Goal: Information Seeking & Learning: Learn about a topic

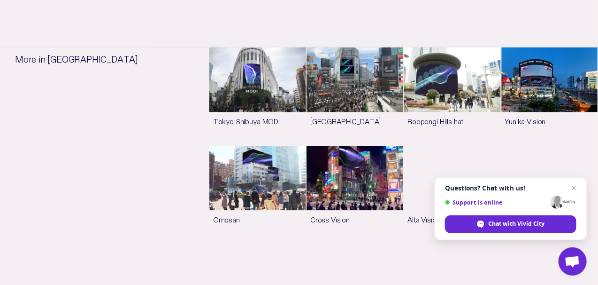
scroll to position [611, 0]
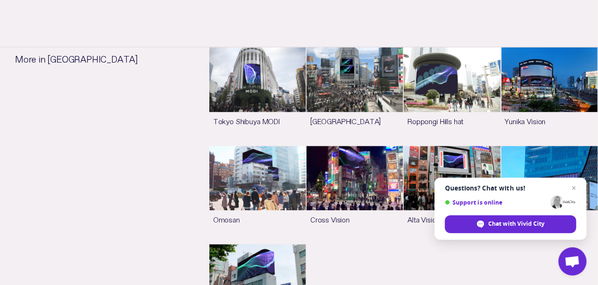
click at [502, 107] on link "See more" at bounding box center [550, 96] width 97 height 98
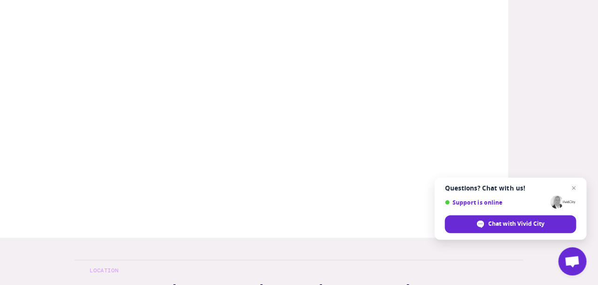
scroll to position [235, 0]
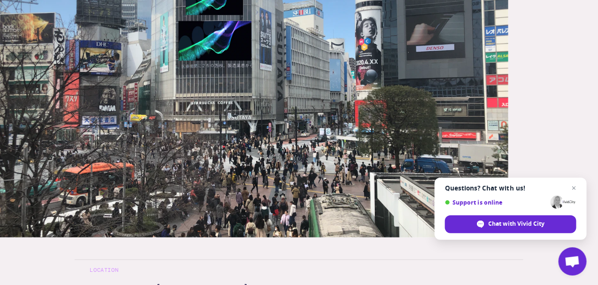
scroll to position [611, 0]
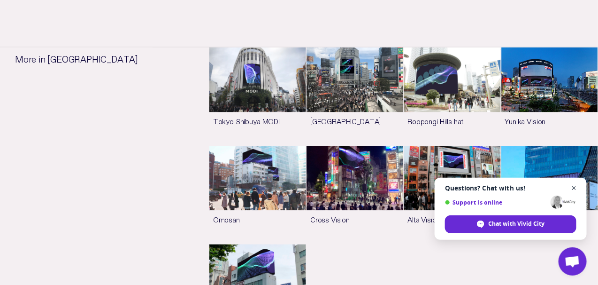
click at [579, 186] on span "Close chat" at bounding box center [575, 188] width 12 height 12
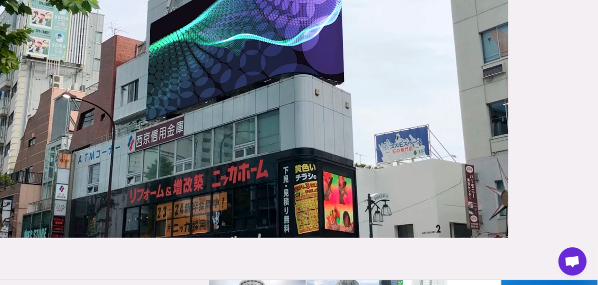
scroll to position [235, 0]
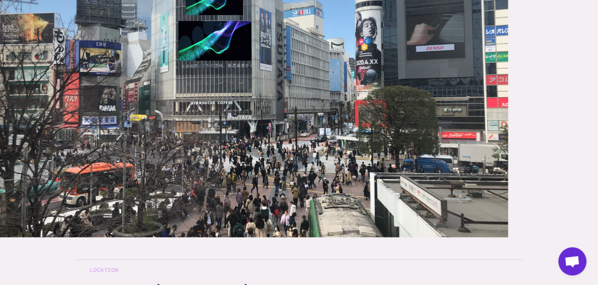
scroll to position [611, 0]
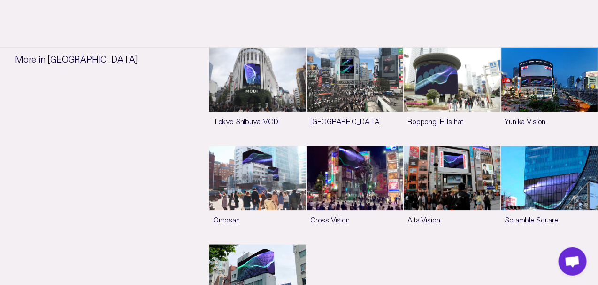
click at [233, 88] on link "See more" at bounding box center [258, 96] width 97 height 98
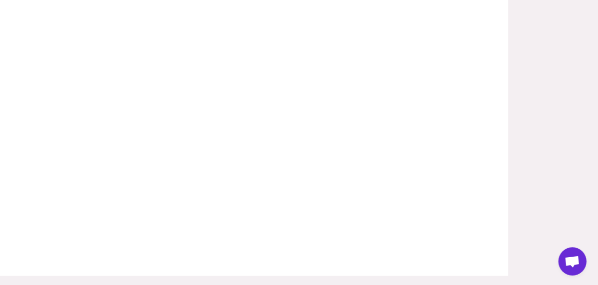
scroll to position [235, 0]
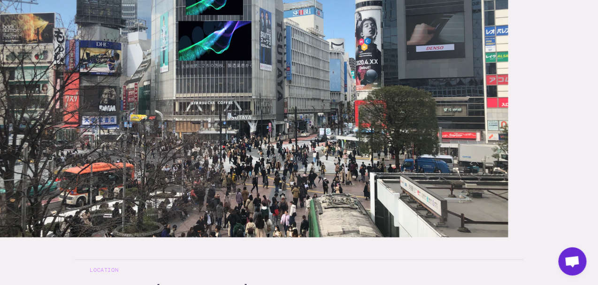
scroll to position [611, 0]
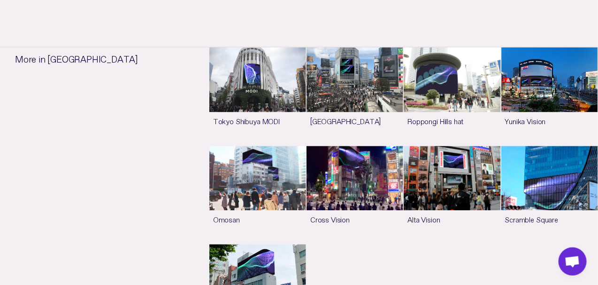
click at [307, 92] on link "See more" at bounding box center [355, 96] width 97 height 98
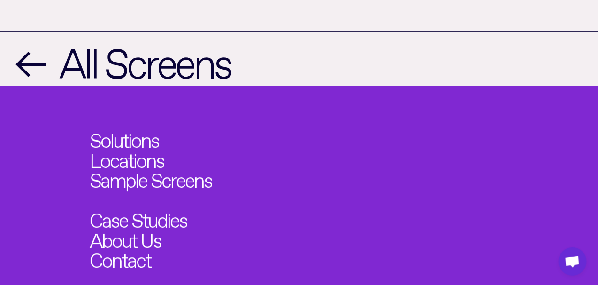
scroll to position [978, 0]
